Goal: Transaction & Acquisition: Purchase product/service

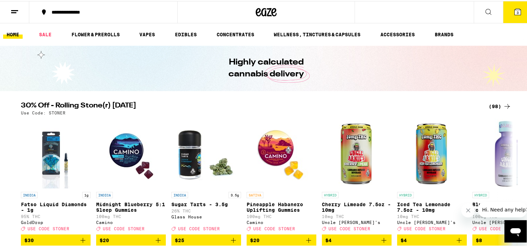
click at [496, 106] on div "(98)" at bounding box center [500, 105] width 23 height 8
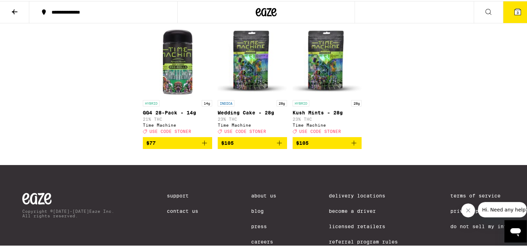
scroll to position [2606, 0]
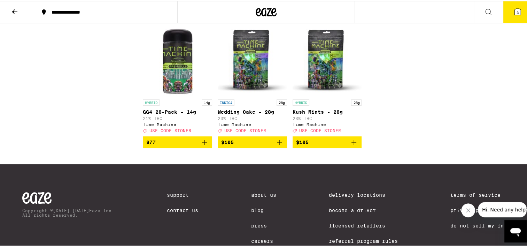
click at [249, 95] on img "Open page for Wedding Cake - 28g from Time Machine" at bounding box center [252, 60] width 69 height 70
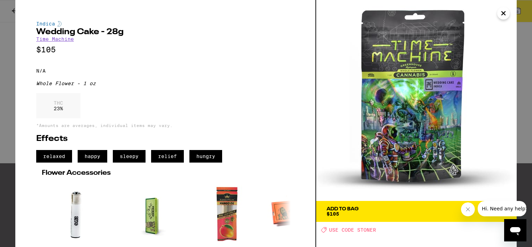
click at [499, 8] on img at bounding box center [416, 100] width 201 height 201
click at [503, 13] on icon "Close" at bounding box center [503, 12] width 3 height 3
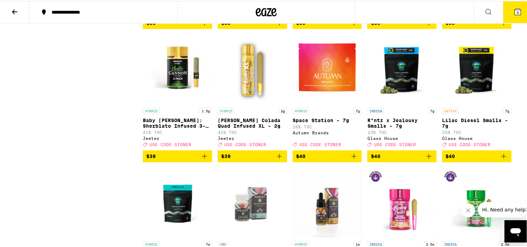
scroll to position [2049, 0]
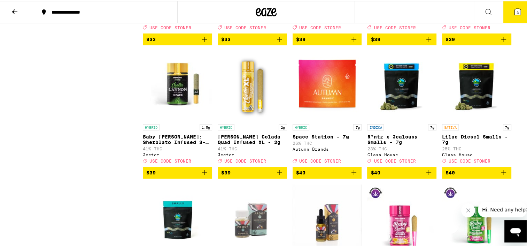
click at [387, 120] on img "Open page for R*ntz x Jealousy Smalls - 7g from Glass House" at bounding box center [401, 85] width 69 height 70
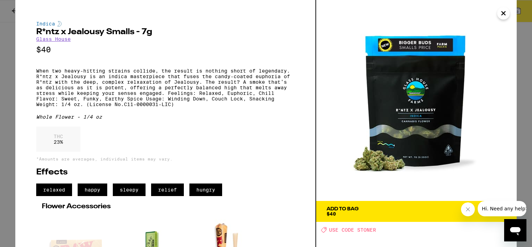
click at [507, 16] on icon "Close" at bounding box center [504, 13] width 8 height 10
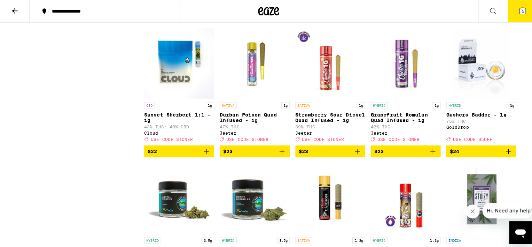
scroll to position [1268, 0]
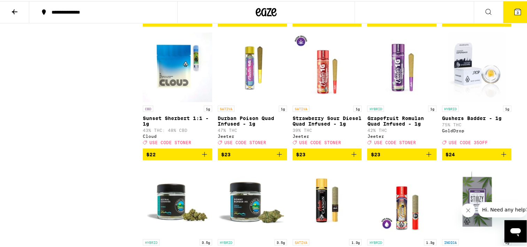
click at [510, 17] on button "3" at bounding box center [517, 11] width 29 height 22
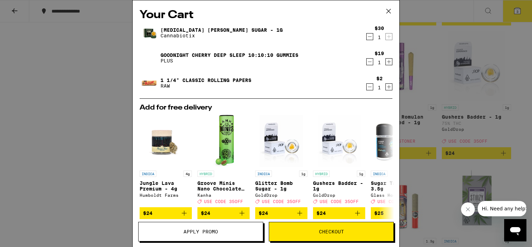
click at [368, 87] on icon "Decrement" at bounding box center [370, 87] width 4 height 0
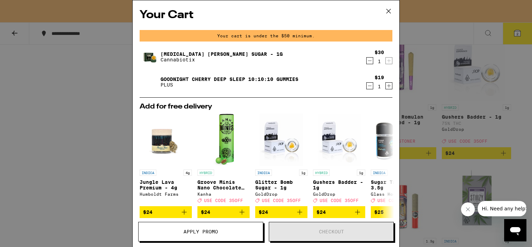
click at [367, 62] on icon "Decrement" at bounding box center [370, 60] width 6 height 8
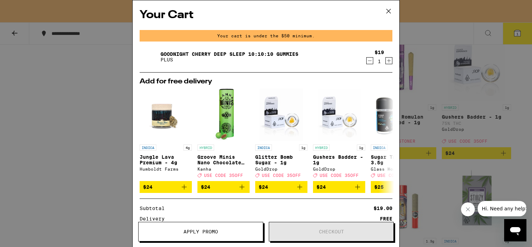
click at [367, 63] on icon "Decrement" at bounding box center [370, 60] width 6 height 8
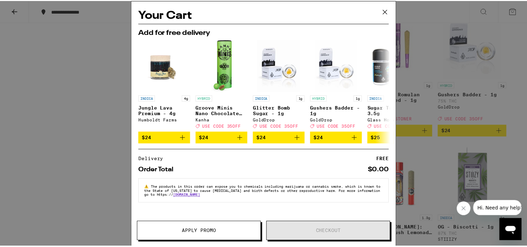
scroll to position [1268, 0]
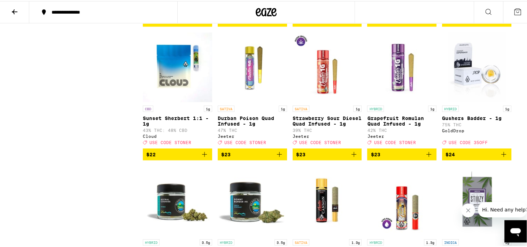
click at [448, 156] on span "$24" at bounding box center [450, 153] width 9 height 6
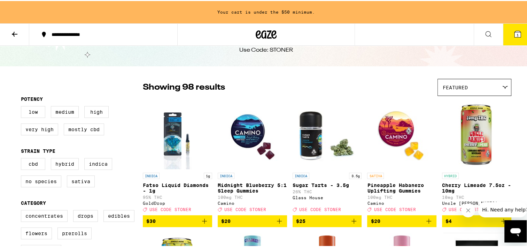
scroll to position [22, 0]
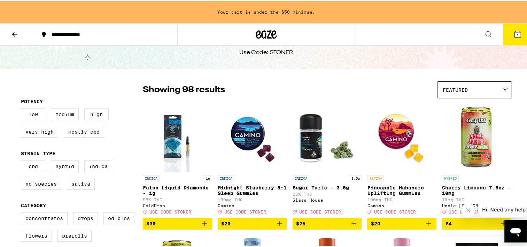
click at [171, 150] on img "Open page for Fatso Liquid Diamonds - 1g from GoldDrop" at bounding box center [177, 136] width 56 height 70
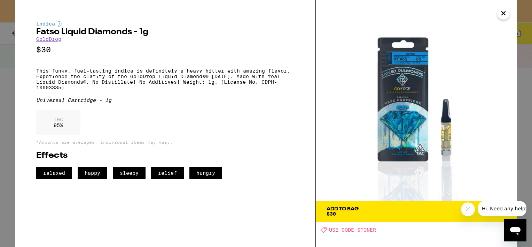
click at [407, 213] on span "Add To Bag $30" at bounding box center [417, 211] width 180 height 10
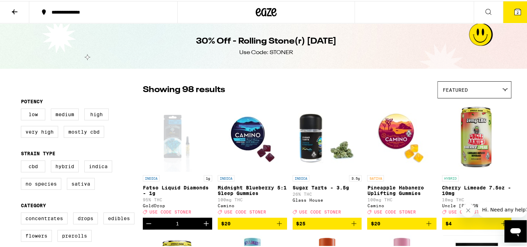
click at [305, 226] on span "$25" at bounding box center [327, 222] width 62 height 8
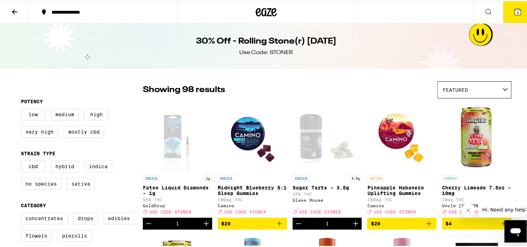
click at [517, 11] on button "3" at bounding box center [517, 11] width 29 height 22
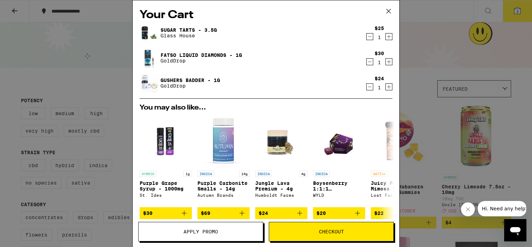
click at [202, 230] on span "Apply Promo" at bounding box center [201, 231] width 34 height 5
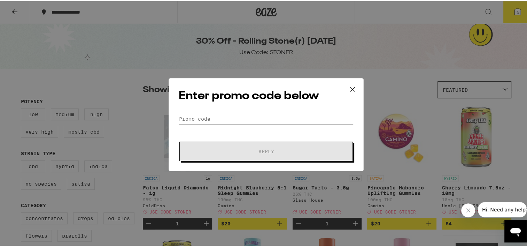
click at [190, 112] on div "Enter promo code below Promo Code Apply" at bounding box center [266, 123] width 195 height 93
click at [190, 115] on input "Promo Code" at bounding box center [266, 118] width 175 height 10
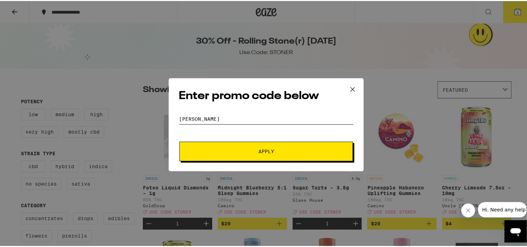
type input "[PERSON_NAME]"
click at [244, 148] on span "Apply" at bounding box center [265, 150] width 125 height 5
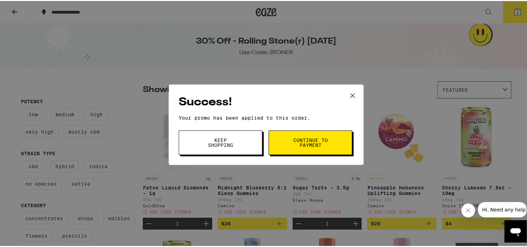
click at [310, 144] on span "Continue to payment" at bounding box center [311, 142] width 36 height 10
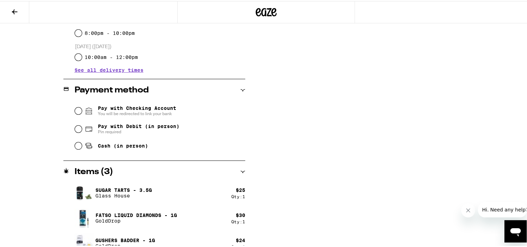
scroll to position [254, 0]
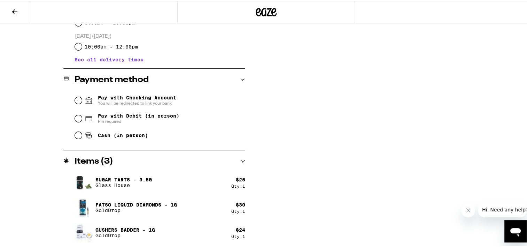
drag, startPoint x: 37, startPoint y: 202, endPoint x: 51, endPoint y: 195, distance: 15.1
click at [51, 195] on div "**********" at bounding box center [266, 38] width 502 height 417
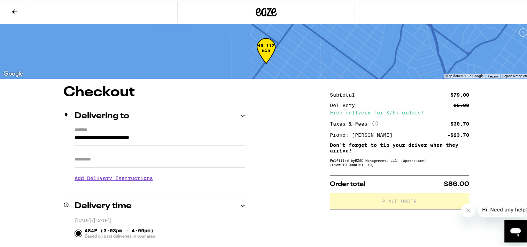
scroll to position [0, 0]
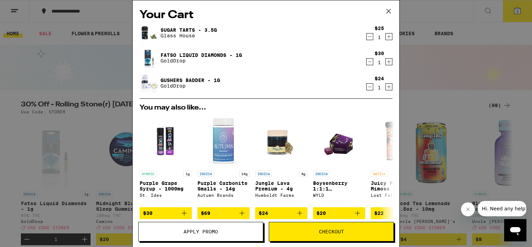
click at [375, 63] on div "1" at bounding box center [379, 63] width 9 height 6
click at [367, 63] on icon "Decrement" at bounding box center [370, 61] width 6 height 8
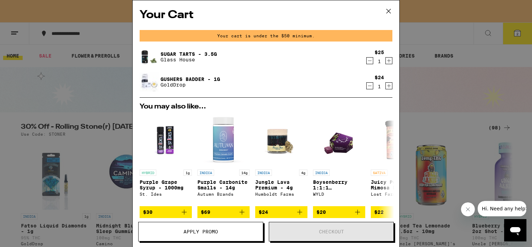
click at [210, 232] on span "Apply Promo" at bounding box center [201, 231] width 34 height 5
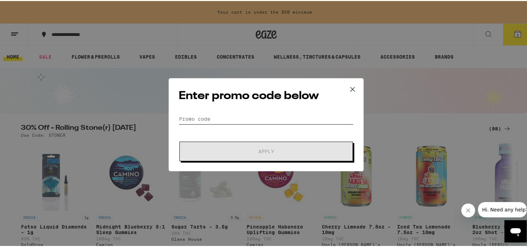
click at [214, 114] on input "Promo Code" at bounding box center [266, 118] width 175 height 10
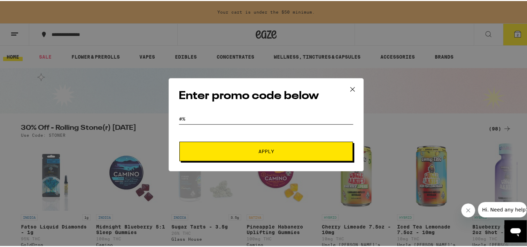
type input "#"
type input "35OFF"
click at [260, 148] on span "Apply" at bounding box center [267, 150] width 16 height 5
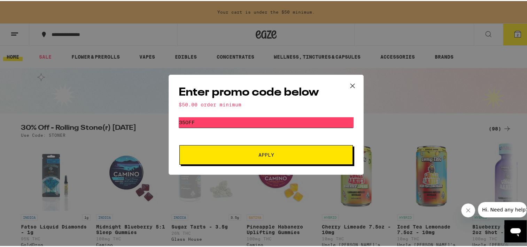
click at [227, 123] on input "35OFF" at bounding box center [266, 121] width 175 height 10
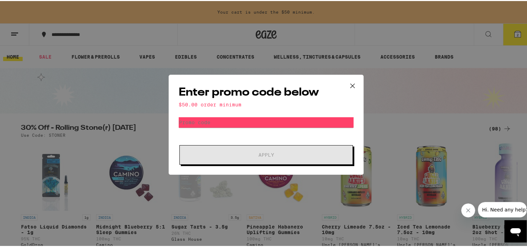
click at [354, 86] on icon at bounding box center [352, 84] width 10 height 10
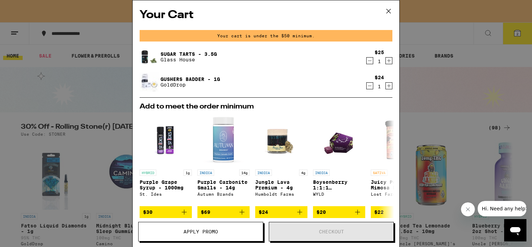
click at [367, 62] on icon "Decrement" at bounding box center [370, 60] width 6 height 8
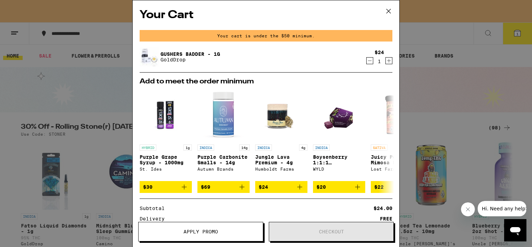
click at [390, 10] on icon at bounding box center [389, 11] width 4 height 4
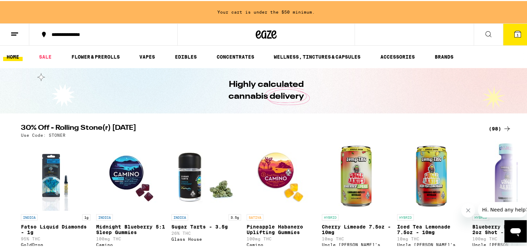
click at [495, 128] on div "(98)" at bounding box center [500, 127] width 23 height 8
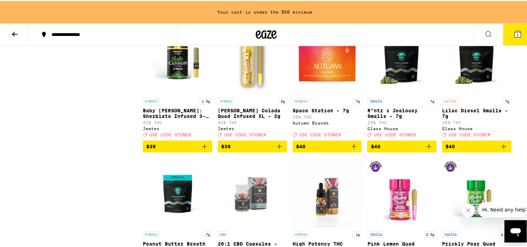
scroll to position [2119, 0]
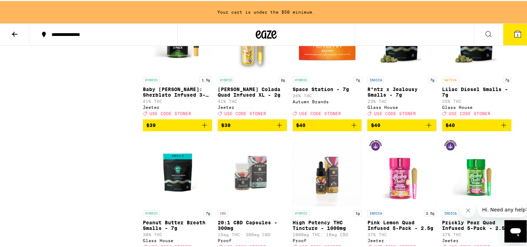
click at [395, 128] on span "$40" at bounding box center [402, 124] width 62 height 8
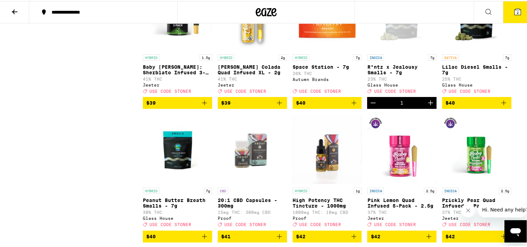
scroll to position [2096, 0]
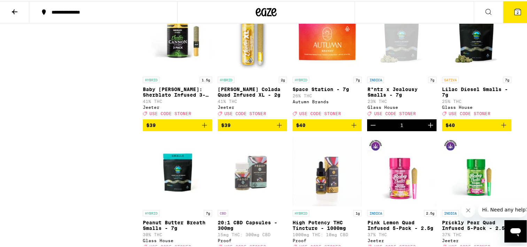
click at [517, 12] on span "2" at bounding box center [518, 11] width 2 height 4
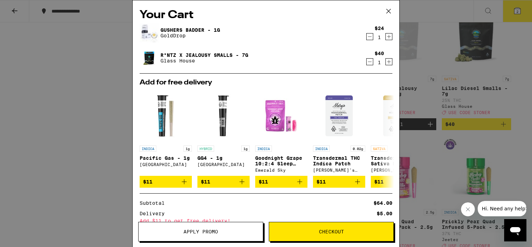
click at [210, 237] on button "Apply Promo" at bounding box center [200, 232] width 125 height 20
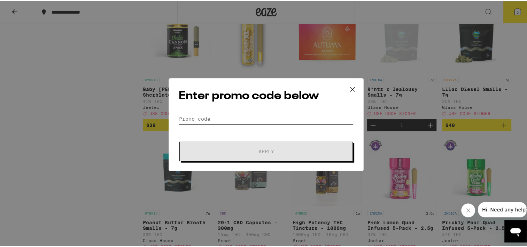
click at [210, 120] on input "Promo Code" at bounding box center [266, 118] width 175 height 10
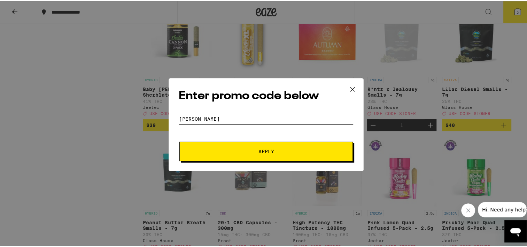
type input "[PERSON_NAME]"
click at [229, 156] on button "Apply" at bounding box center [266, 150] width 174 height 20
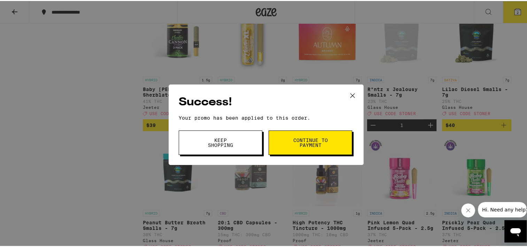
click at [305, 140] on span "Continue to payment" at bounding box center [311, 142] width 36 height 10
